Goal: Find specific page/section: Find specific page/section

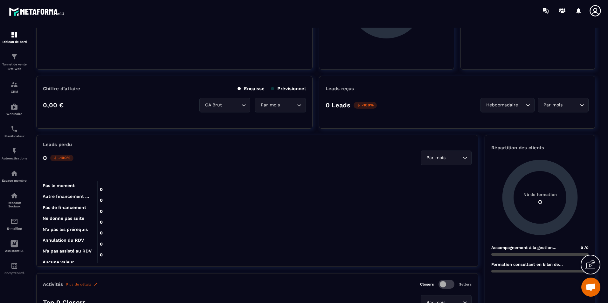
scroll to position [127, 0]
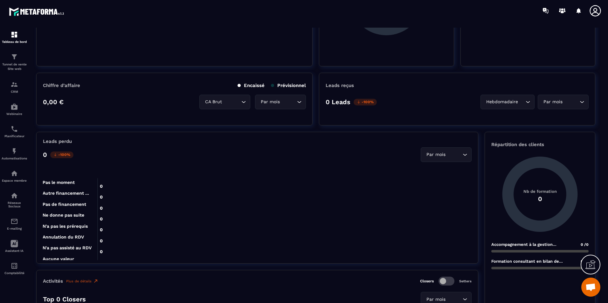
click at [455, 151] on input "Search for option" at bounding box center [454, 154] width 14 height 7
click at [455, 185] on li "Année" at bounding box center [446, 181] width 50 height 13
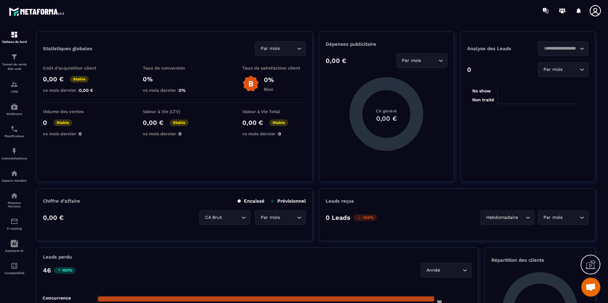
scroll to position [0, 0]
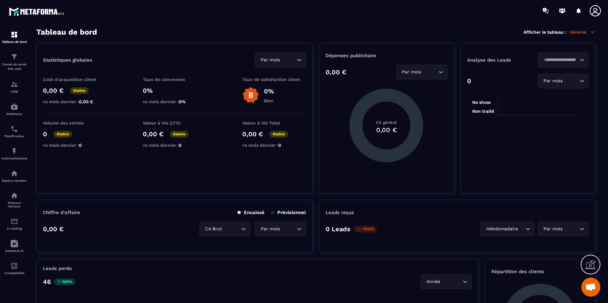
click at [555, 84] on div "Par mois" at bounding box center [560, 81] width 38 height 7
click at [559, 108] on p "Année" at bounding box center [564, 107] width 38 height 6
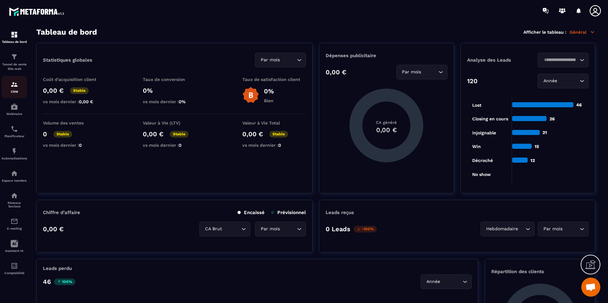
click at [6, 96] on link "CRM" at bounding box center [14, 87] width 25 height 22
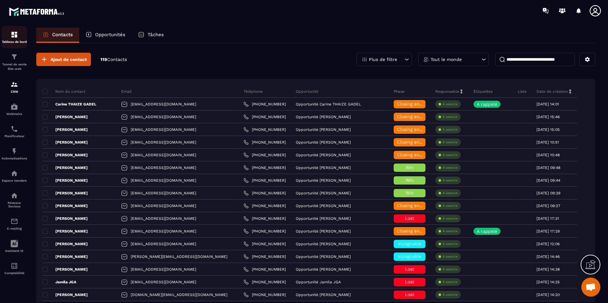
click at [7, 38] on div "Tableau de bord" at bounding box center [14, 37] width 25 height 13
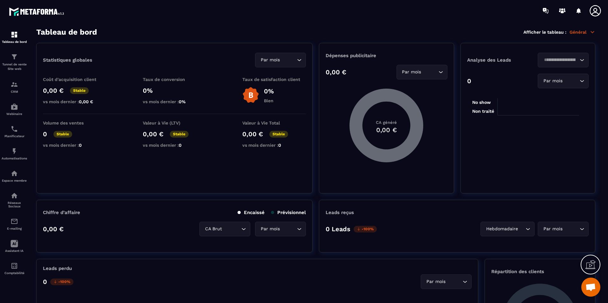
click at [360, 138] on icon at bounding box center [387, 126] width 74 height 74
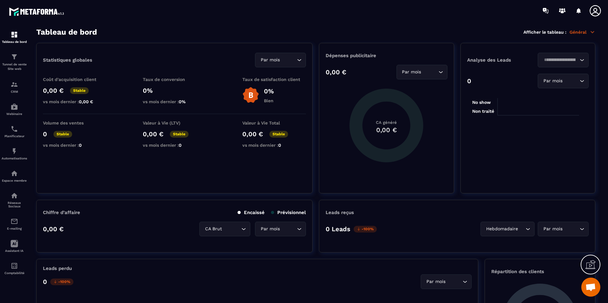
click at [361, 137] on icon at bounding box center [387, 126] width 74 height 74
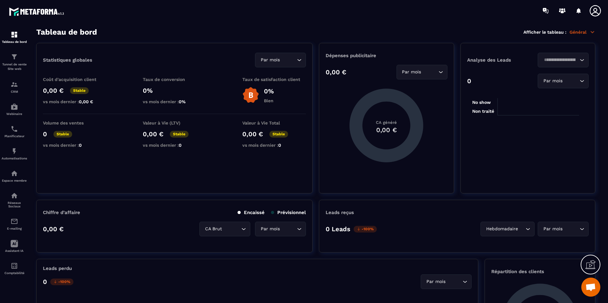
click at [430, 67] on div "Par mois Loading..." at bounding box center [422, 72] width 51 height 15
click at [431, 98] on p "Année" at bounding box center [422, 98] width 38 height 6
click at [436, 117] on div "Dépenses publicitaire 0,00 € Année Loading... CA généré 0,00 €" at bounding box center [386, 118] width 135 height 151
click at [266, 58] on div "Par mois" at bounding box center [278, 60] width 38 height 7
click at [275, 86] on p "Année" at bounding box center [281, 86] width 38 height 6
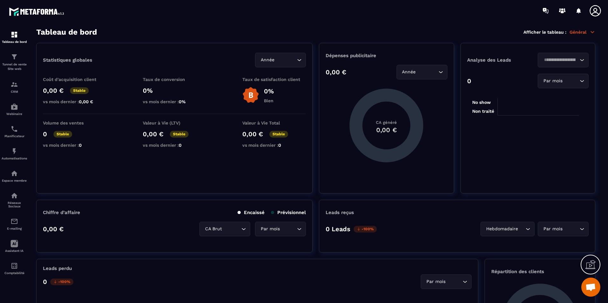
click at [565, 63] on input "Search for option" at bounding box center [560, 60] width 36 height 7
click at [566, 61] on input "Search for option" at bounding box center [560, 60] width 36 height 7
click at [493, 109] on tspan "Non traité" at bounding box center [483, 111] width 22 height 5
click at [16, 85] on img at bounding box center [14, 85] width 8 height 8
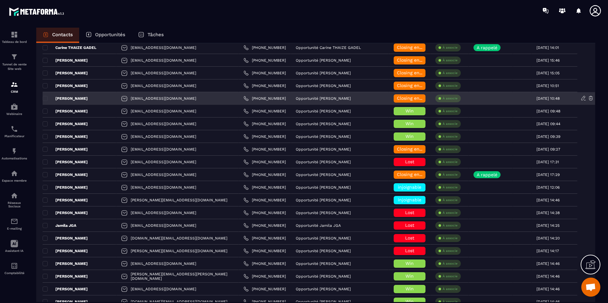
scroll to position [64, 0]
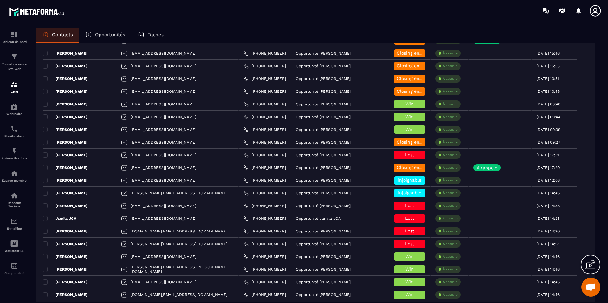
click at [295, 29] on div "Contacts Opportunités Tâches" at bounding box center [315, 35] width 559 height 15
